Goal: Task Accomplishment & Management: Use online tool/utility

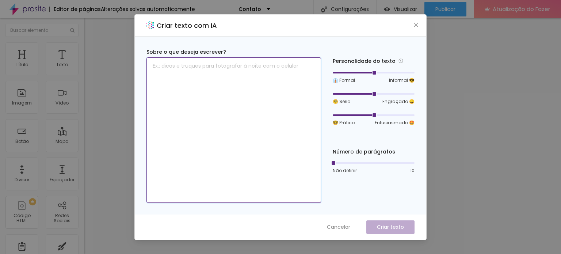
click at [274, 66] on textarea at bounding box center [233, 129] width 175 height 145
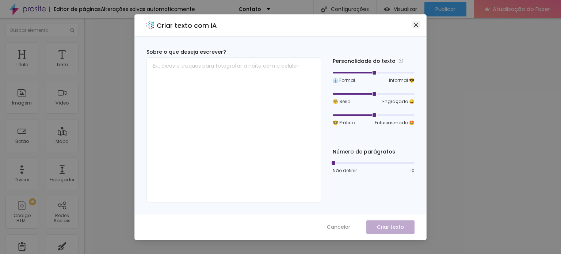
click at [415, 24] on icon "fechar" at bounding box center [416, 24] width 4 height 4
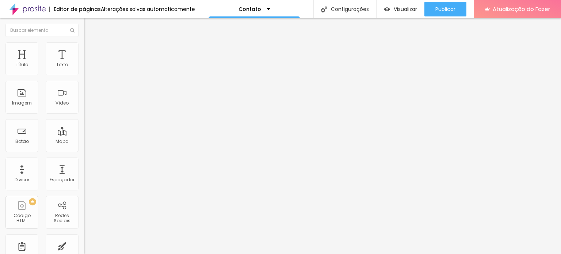
type input "29"
type input "30"
type input "31"
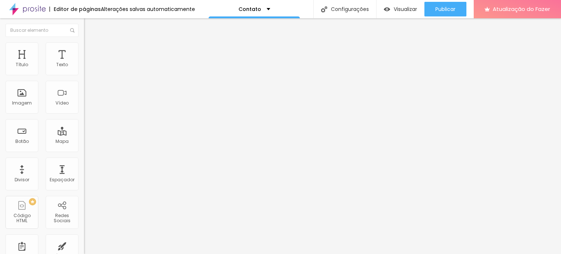
type input "31"
type input "32"
type input "33"
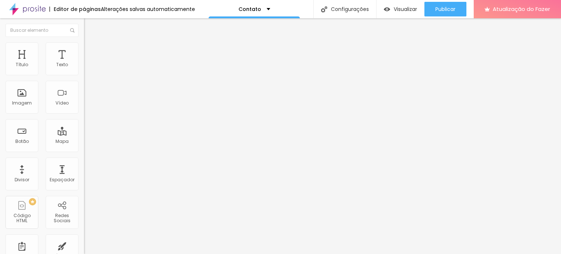
type input "34"
type input "35"
type input "36"
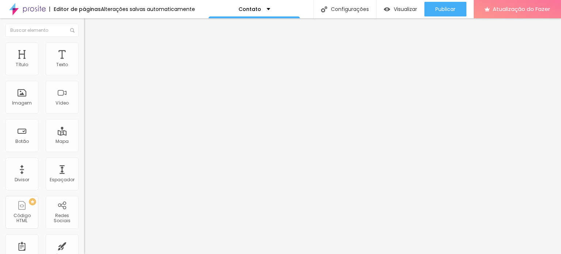
type input "36"
type input "44"
type input "45"
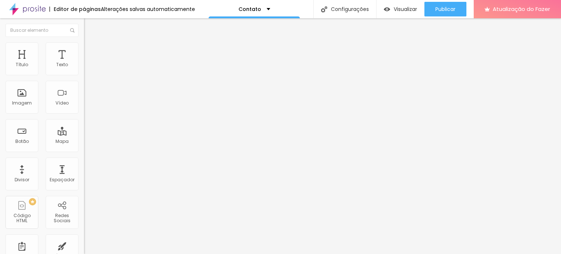
type input "46"
type input "47"
type input "48"
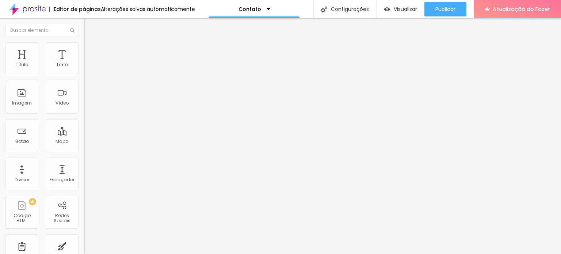
type input "48"
type input "47"
type input "46"
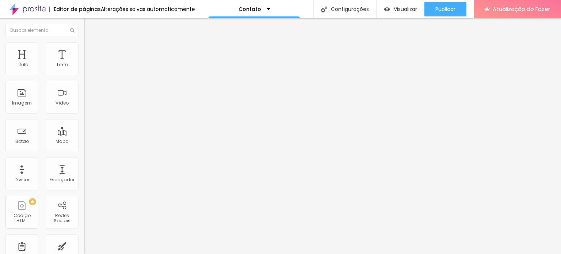
type input "45"
type input "44"
type input "42"
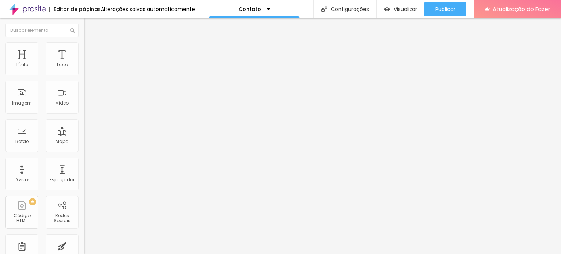
type input "42"
type input "41"
type input "40"
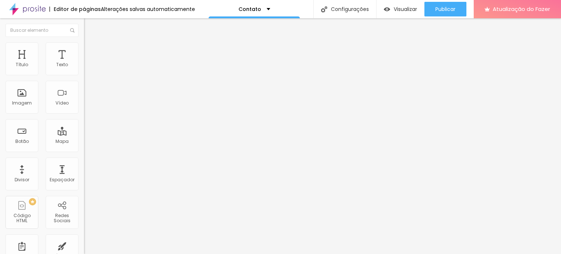
type input "39"
type input "38"
type input "37"
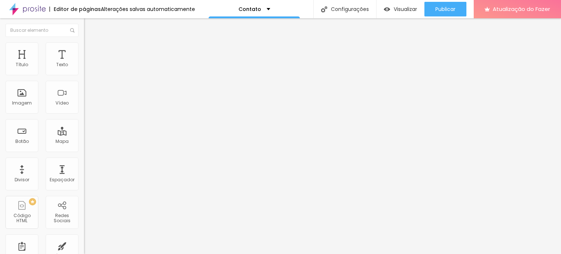
type input "37"
drag, startPoint x: 24, startPoint y: 153, endPoint x: 29, endPoint y: 153, distance: 5.1
type input "37"
click at [84, 172] on input "range" at bounding box center [107, 175] width 47 height 6
type input "0.2"
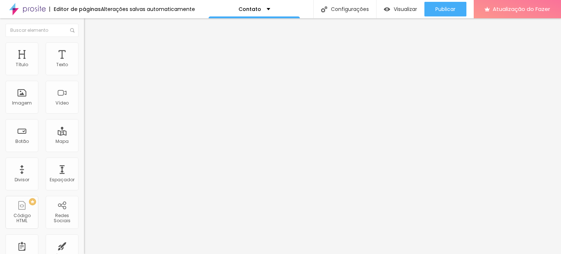
type input "0.2"
type input "0.4"
type input "0.6"
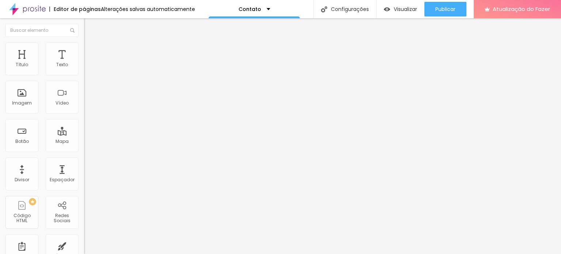
type input "0.7"
type input "0.8"
type input "0.9"
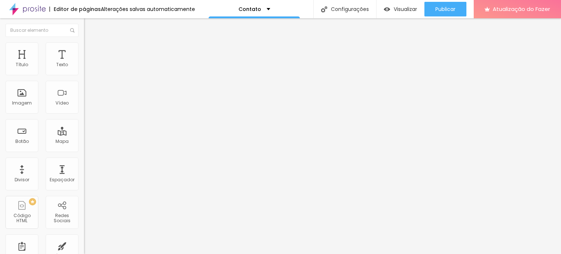
type input "0.9"
type input "1.1"
type input "1.2"
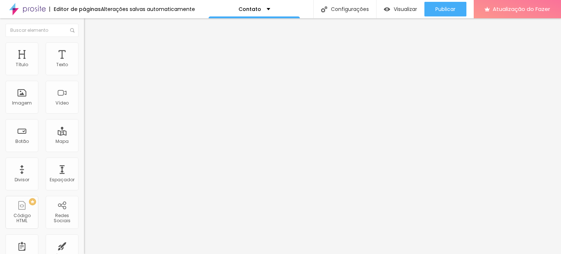
type input "1.3"
type input "1.5"
type input "1.6"
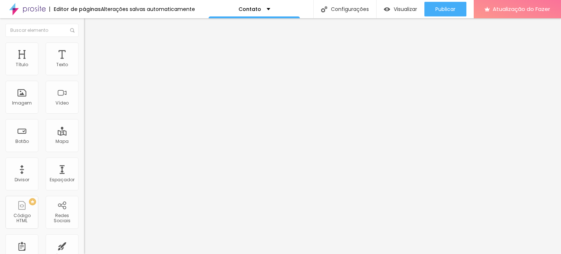
type input "1.6"
type input "1.7"
type input "1.9"
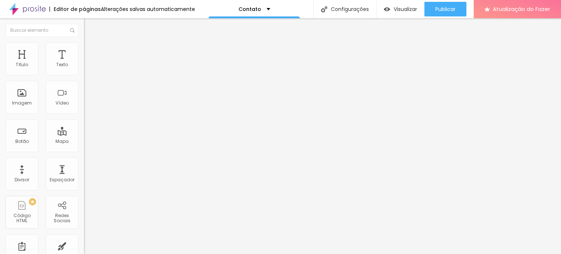
type input "2.4"
type input "2.8"
type input "3.2"
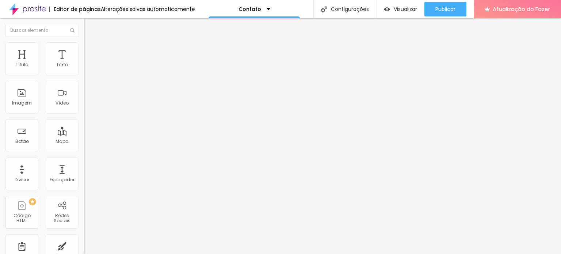
type input "3.2"
type input "3.3"
type input "3.5"
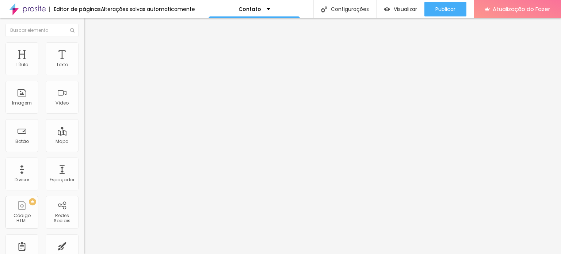
type input "3.6"
type input "4"
type input "4.2"
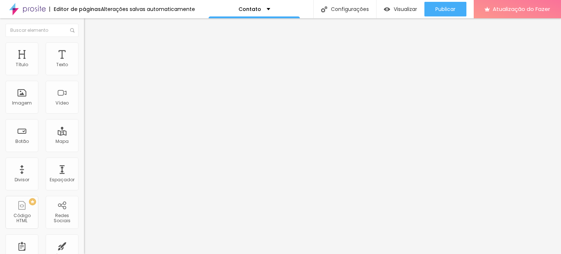
type input "4.2"
type input "4.4"
type input "4.5"
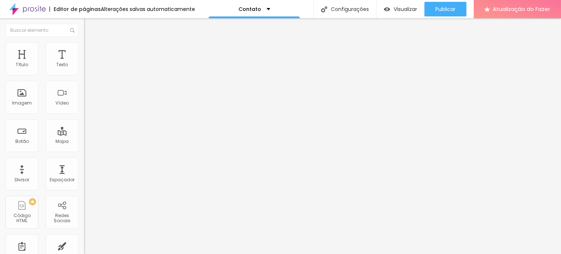
type input "4.6"
type input "4.8"
type input "4.9"
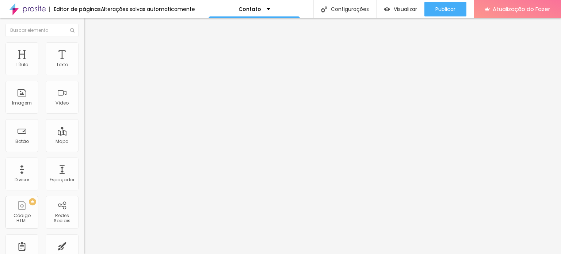
type input "4.9"
type input "4.8"
type input "4.6"
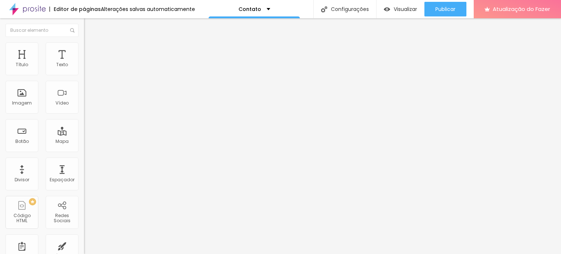
drag, startPoint x: 17, startPoint y: 168, endPoint x: 27, endPoint y: 171, distance: 10.7
type input "4.5"
click at [255, 7] on font "Contato" at bounding box center [250, 8] width 23 height 7
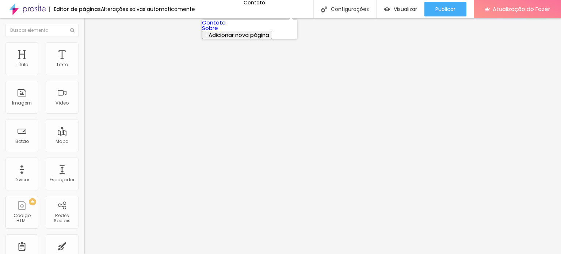
click at [218, 32] on link "Sobre" at bounding box center [210, 28] width 16 height 8
